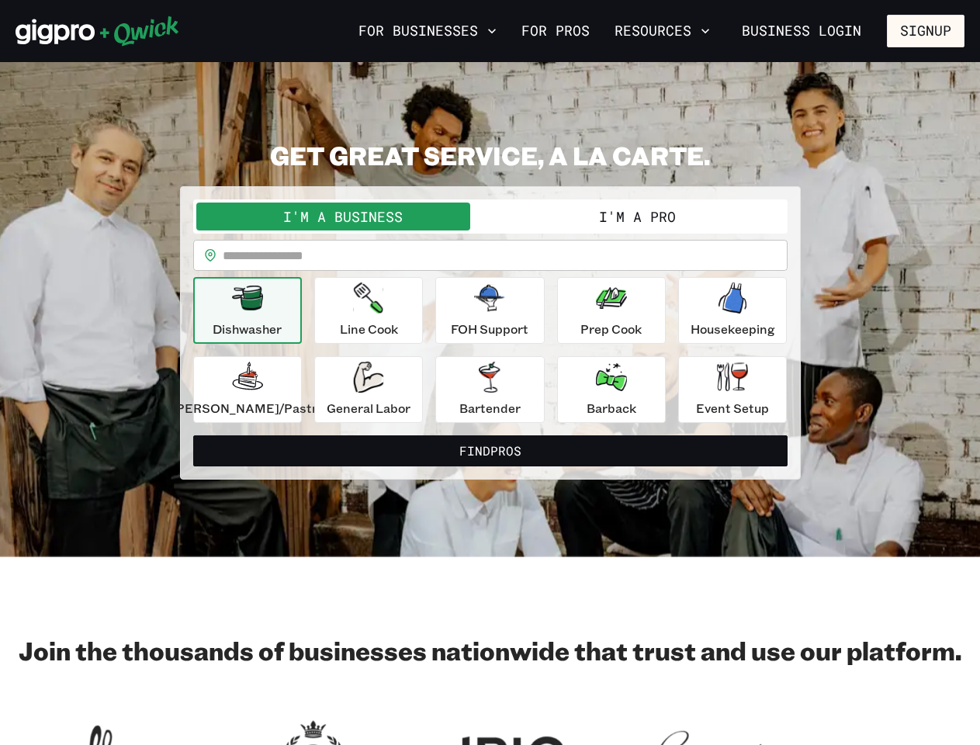
click at [428, 31] on button "For Businesses" at bounding box center [427, 31] width 151 height 26
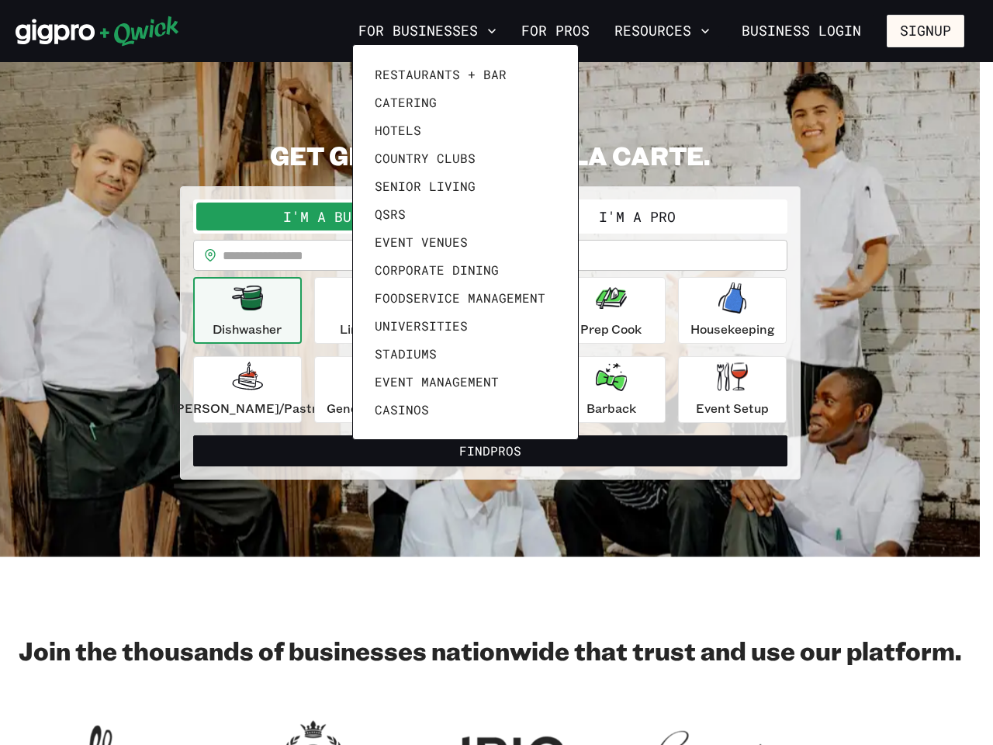
click at [662, 31] on div at bounding box center [496, 372] width 993 height 745
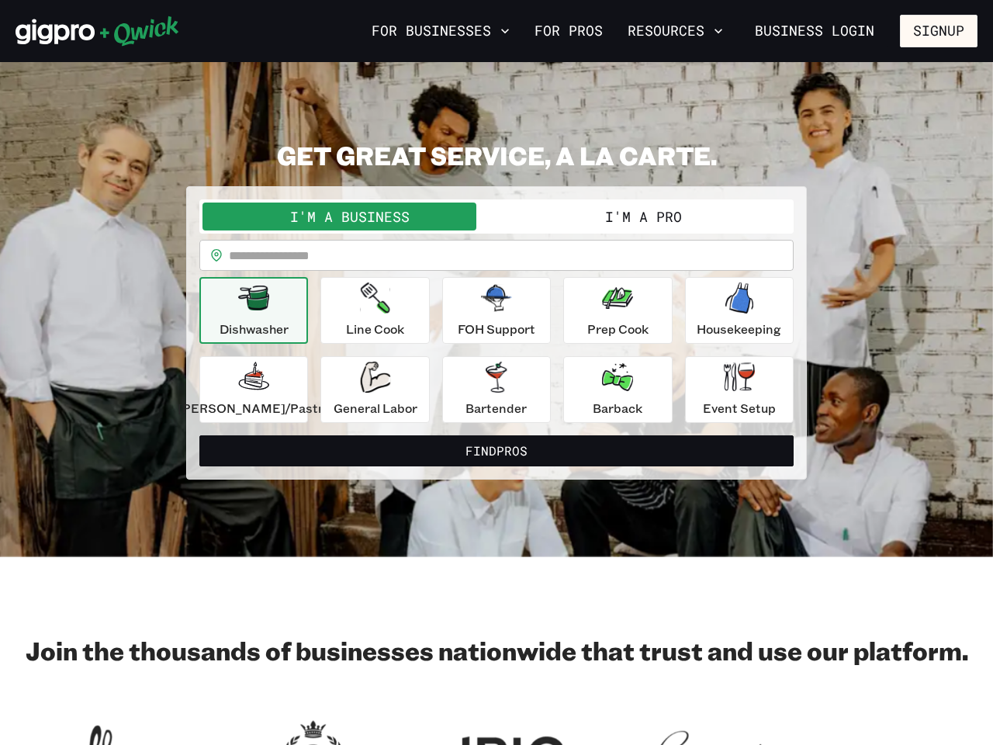
click at [926, 31] on div "Restaurants + Bar Catering Hotels Country Clubs Senior Living QSRs Event Venues…" at bounding box center [496, 372] width 993 height 745
click at [353, 216] on button "I'm a Business" at bounding box center [350, 217] width 294 height 28
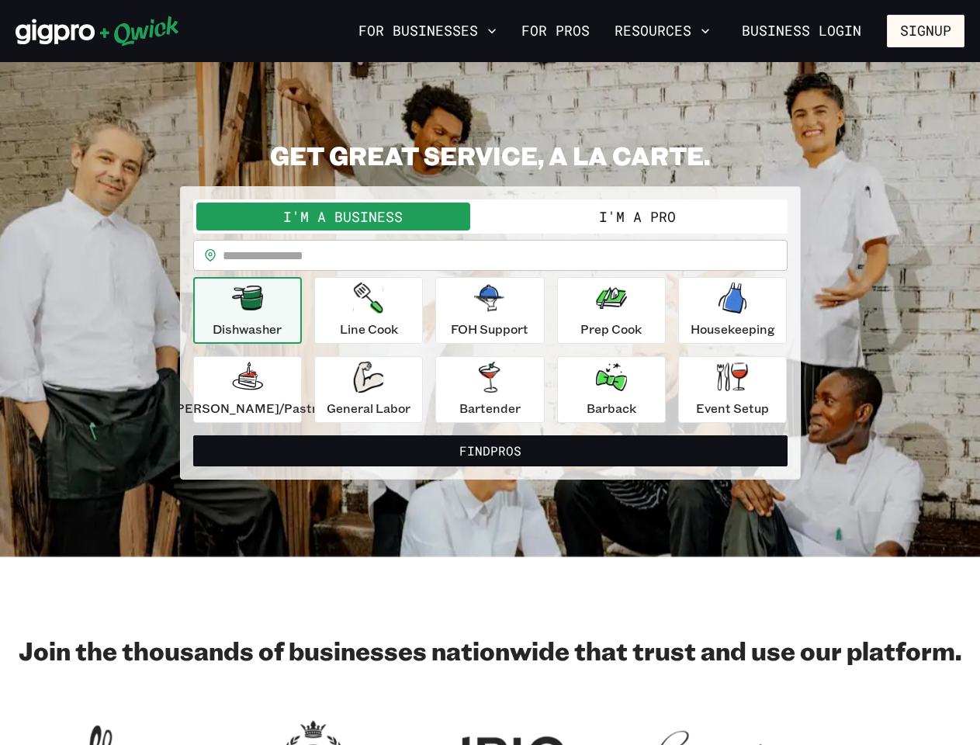
click at [627, 216] on button "I'm a Pro" at bounding box center [637, 217] width 294 height 28
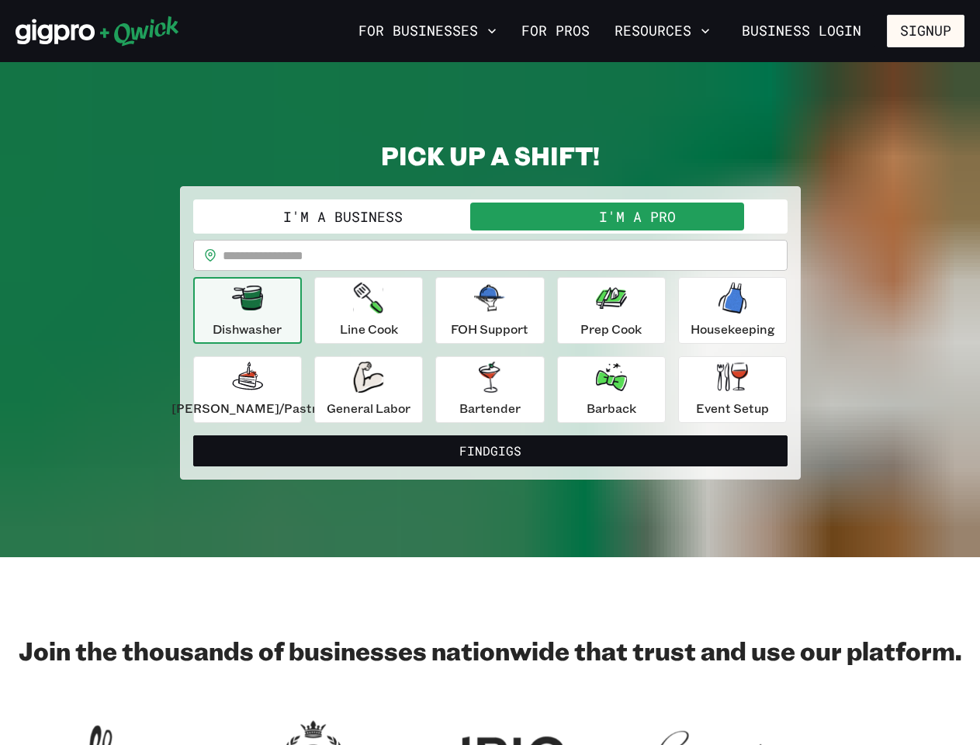
click at [490, 255] on input "text" at bounding box center [505, 255] width 565 height 31
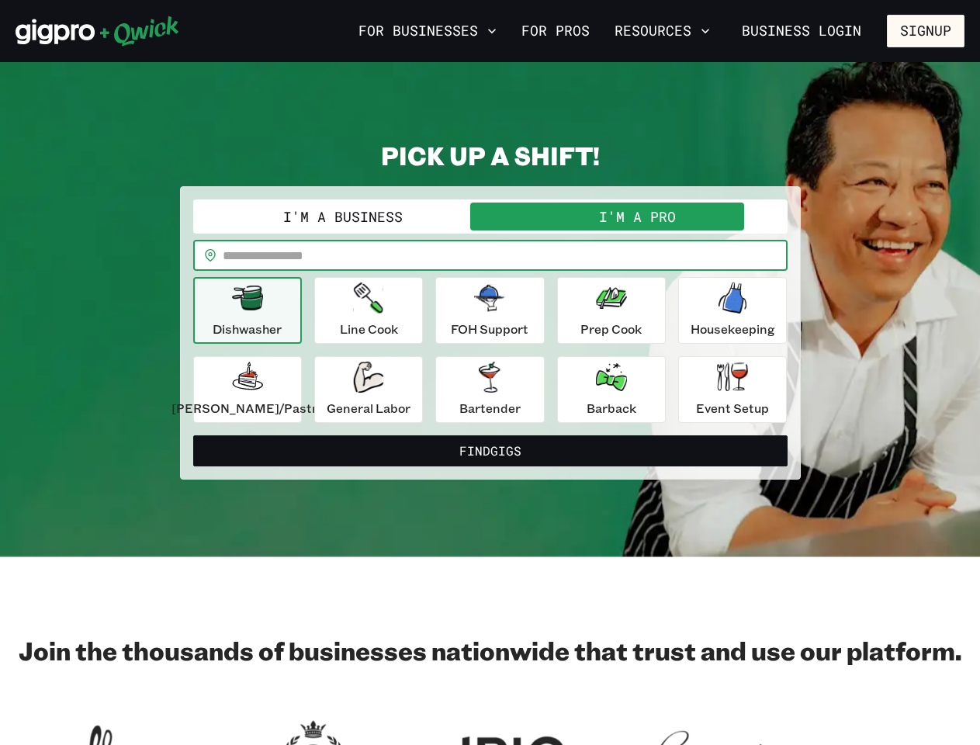
click at [263, 310] on icon "button" at bounding box center [247, 298] width 31 height 25
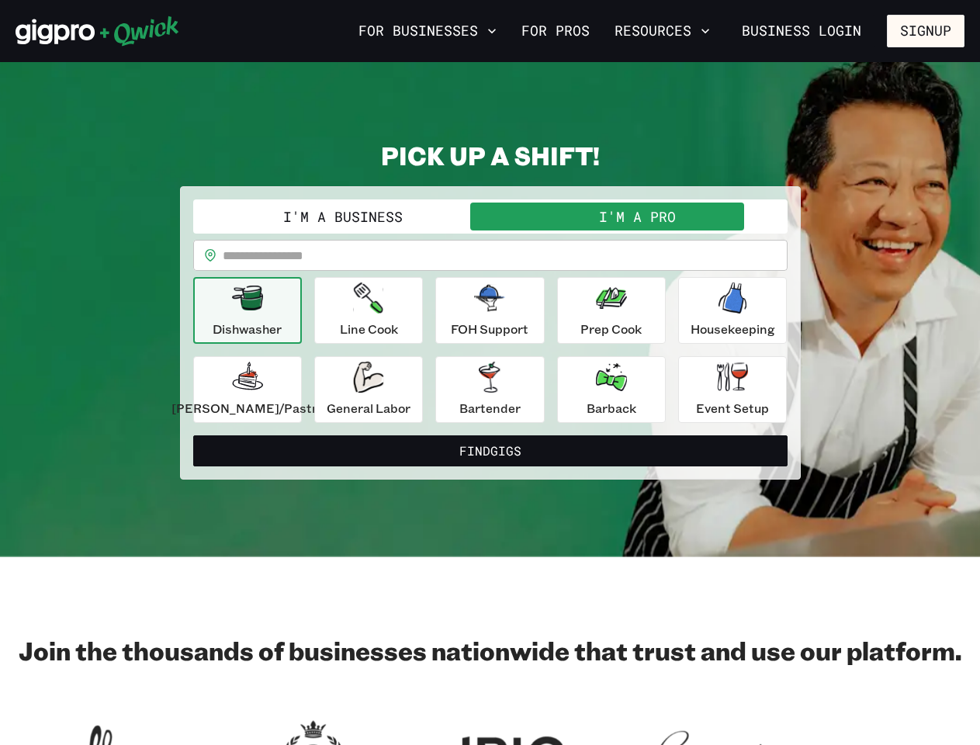
click at [377, 310] on icon "button" at bounding box center [368, 297] width 29 height 31
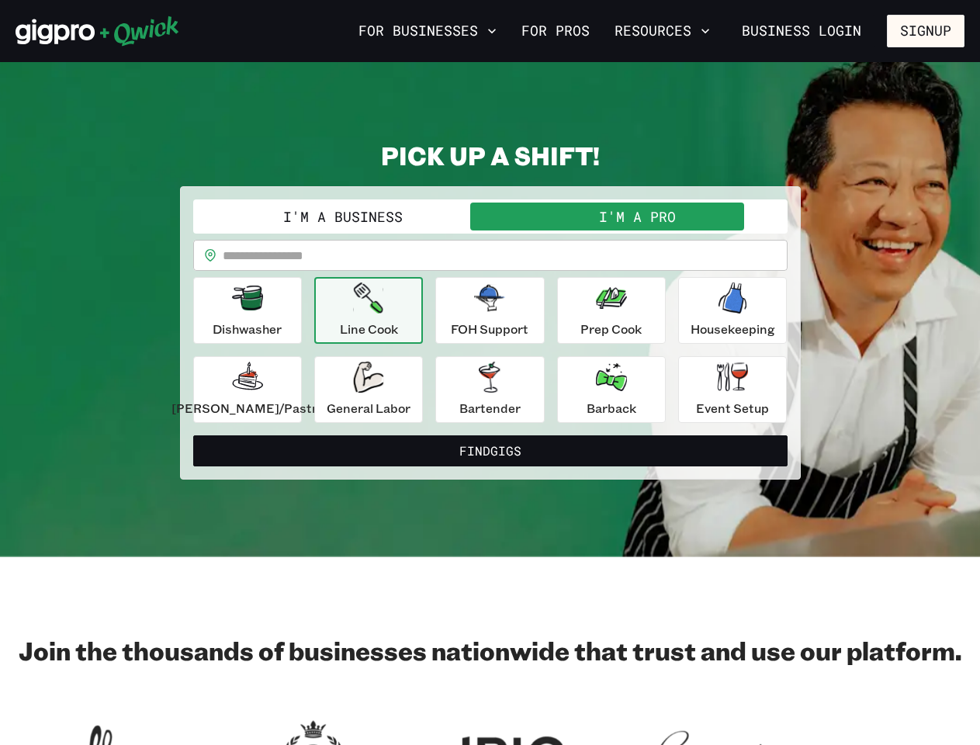
click at [490, 310] on icon "button" at bounding box center [489, 298] width 31 height 26
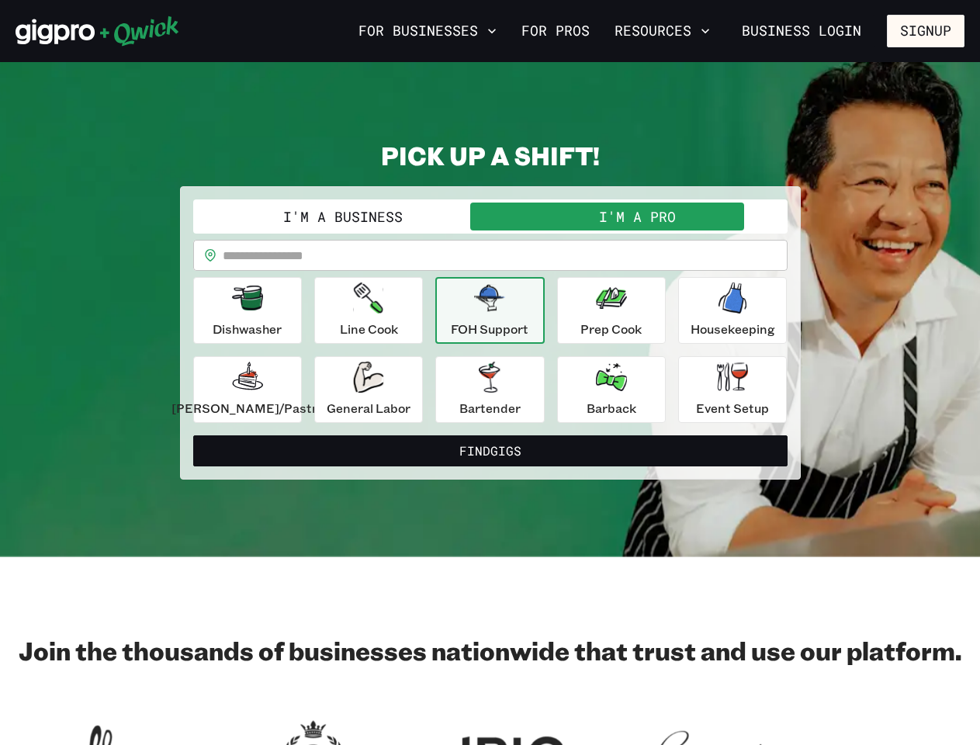
click at [604, 310] on icon "button" at bounding box center [611, 297] width 31 height 31
